Goal: Information Seeking & Learning: Find specific page/section

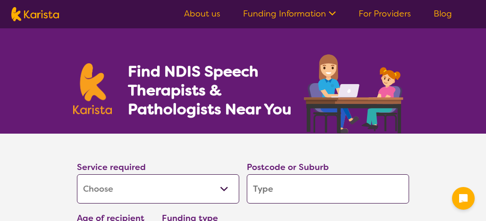
select select "[MEDICAL_DATA]"
select select "NDIS"
select select "[MEDICAL_DATA]"
select select "NDIS"
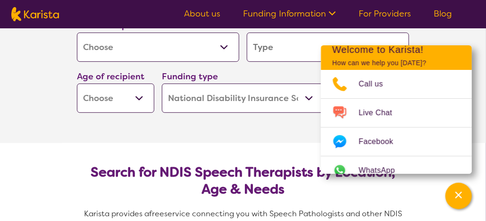
click at [268, 49] on input "search" at bounding box center [328, 47] width 162 height 29
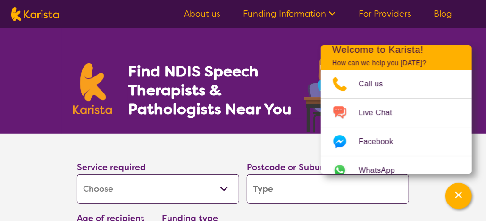
type input "S"
type input "Su"
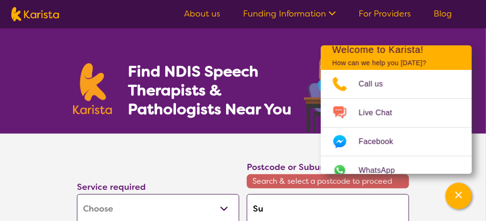
type input "Sun"
type input "[DEMOGRAPHIC_DATA]"
type input "Sunny"
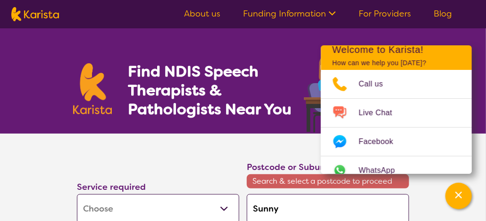
type input "Sunny"
type input "Sunnyb"
type input "Sunnyba"
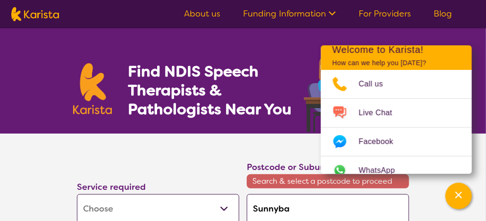
type input "Sunnyban"
type input "Sunnybank"
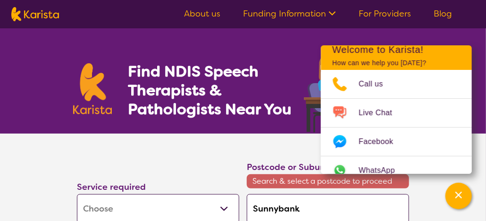
type input "Sunnybank"
type input "Sunnybank H"
type input "Sunnybank Hi"
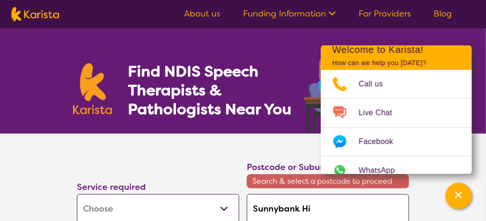
type input "Sunnybank Hil"
type input "[GEOGRAPHIC_DATA]"
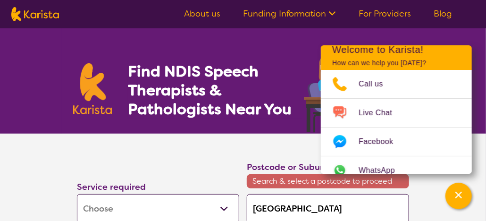
type input "[GEOGRAPHIC_DATA]"
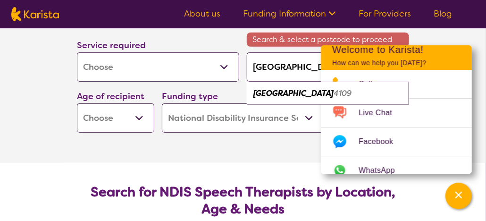
type input "[GEOGRAPHIC_DATA]"
click at [139, 117] on select "Early Childhood - 0 to 9 Child - 10 to 11 Adolescent - 12 to 17 Adult - 18 to 6…" at bounding box center [115, 117] width 77 height 29
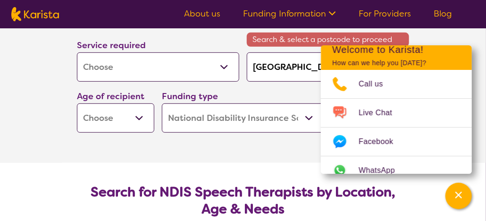
select select "AD"
click at [77, 103] on select "Early Childhood - 0 to 9 Child - 10 to 11 Adolescent - 12 to 17 Adult - 18 to 6…" at bounding box center [115, 117] width 77 height 29
select select "AD"
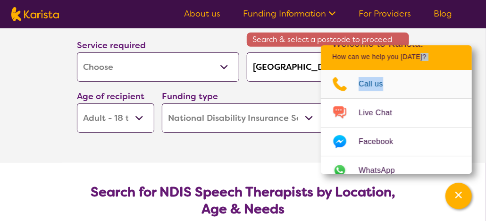
drag, startPoint x: 416, startPoint y: 62, endPoint x: 394, endPoint y: 72, distance: 24.5
click at [394, 72] on div "Welcome to Karista! How can we help you [DATE]? Call us Live Chat Facebook What…" at bounding box center [396, 109] width 151 height 128
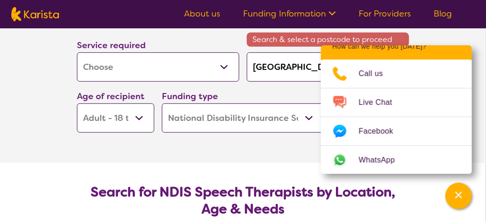
click at [464, 200] on div "Channel Menu" at bounding box center [458, 195] width 19 height 21
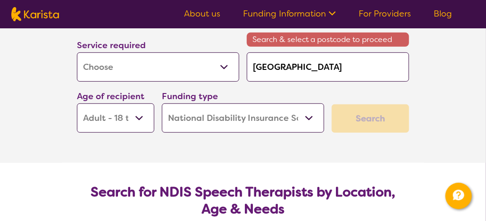
click at [370, 119] on div "Search" at bounding box center [370, 118] width 77 height 28
click at [348, 64] on input "[GEOGRAPHIC_DATA]" at bounding box center [328, 66] width 162 height 29
drag, startPoint x: 323, startPoint y: 66, endPoint x: 240, endPoint y: 66, distance: 83.1
click at [240, 66] on div "Service required Allied Health Assistant Assessment ([MEDICAL_DATA] or [MEDICAL…" at bounding box center [243, 76] width 340 height 122
type input "4"
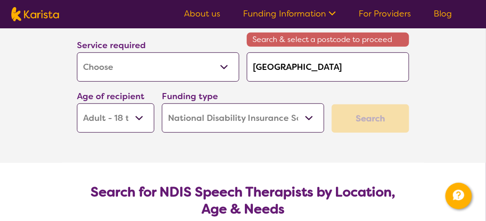
type input "4"
type input "41"
type input "410"
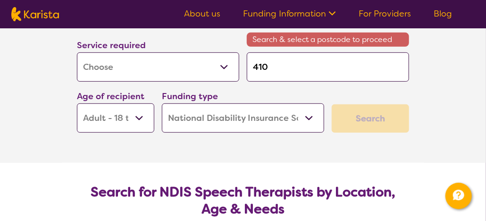
type input "4109"
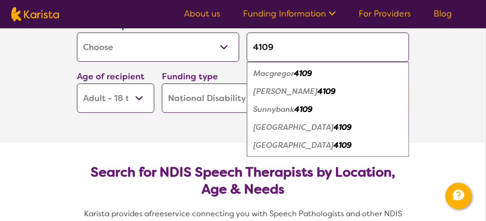
click button "Search" at bounding box center [370, 98] width 77 height 28
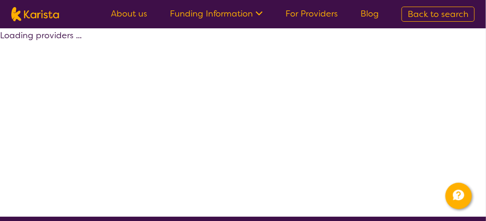
select select "by_score"
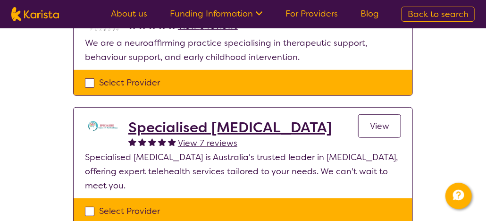
scroll to position [94, 0]
